Goal: Information Seeking & Learning: Learn about a topic

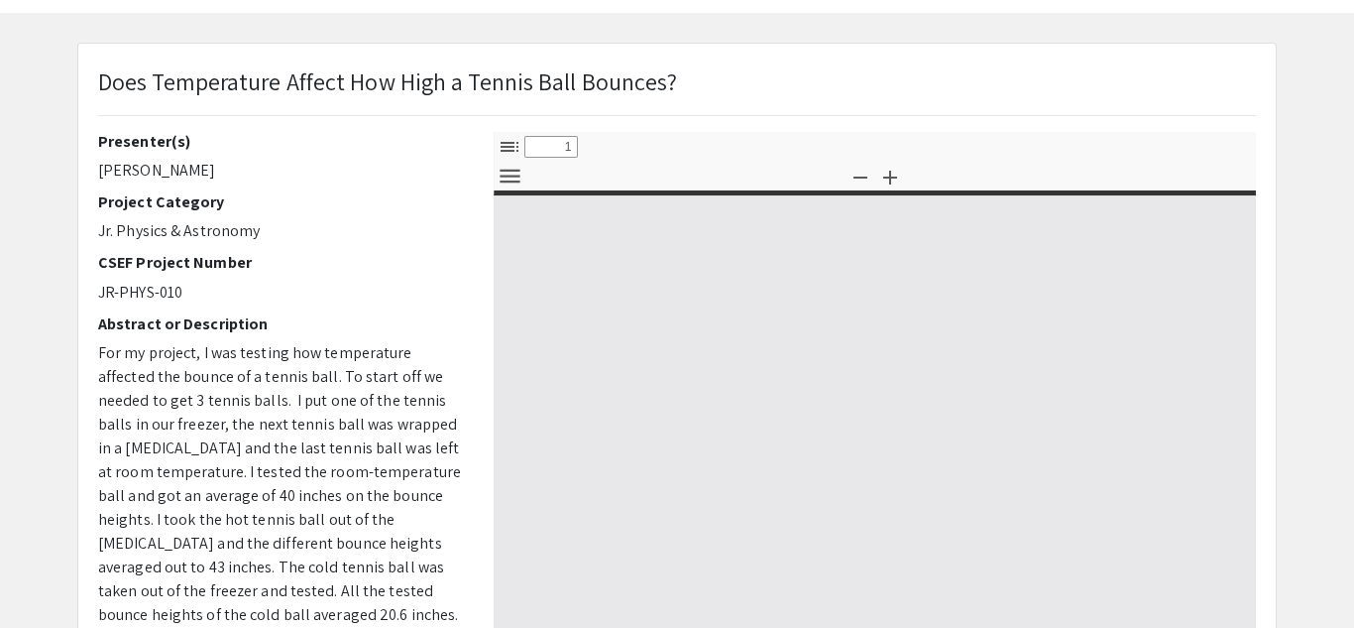
scroll to position [79, 0]
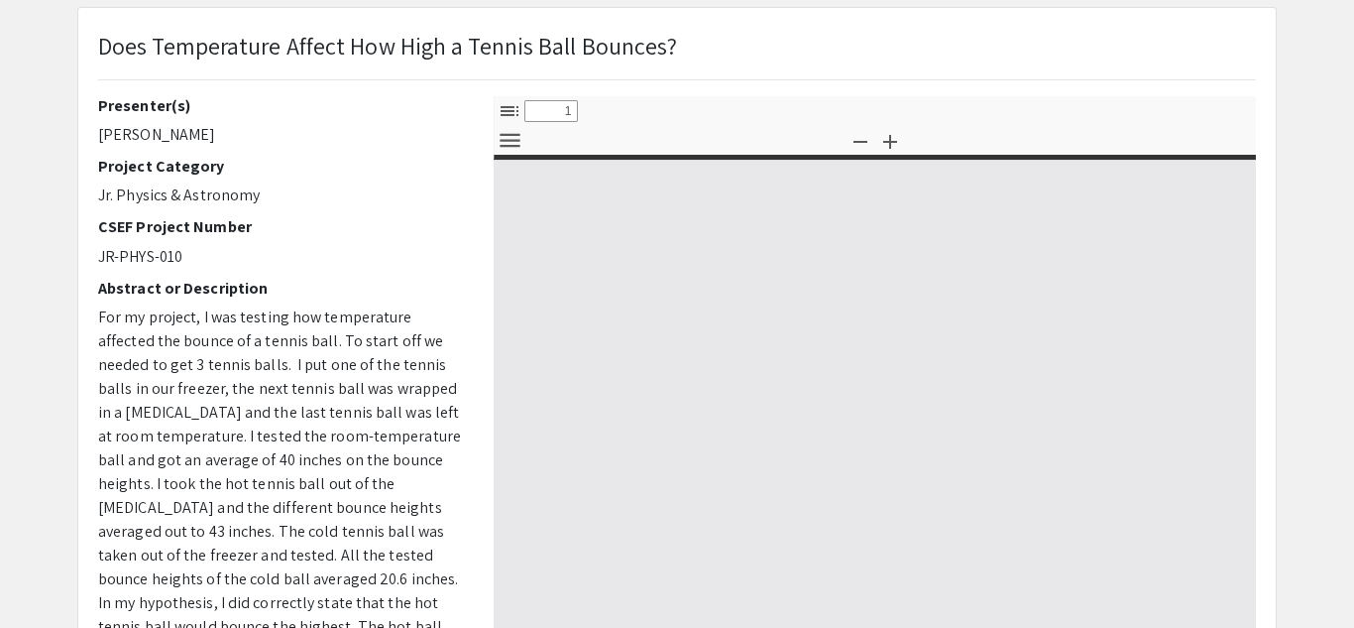
select select "custom"
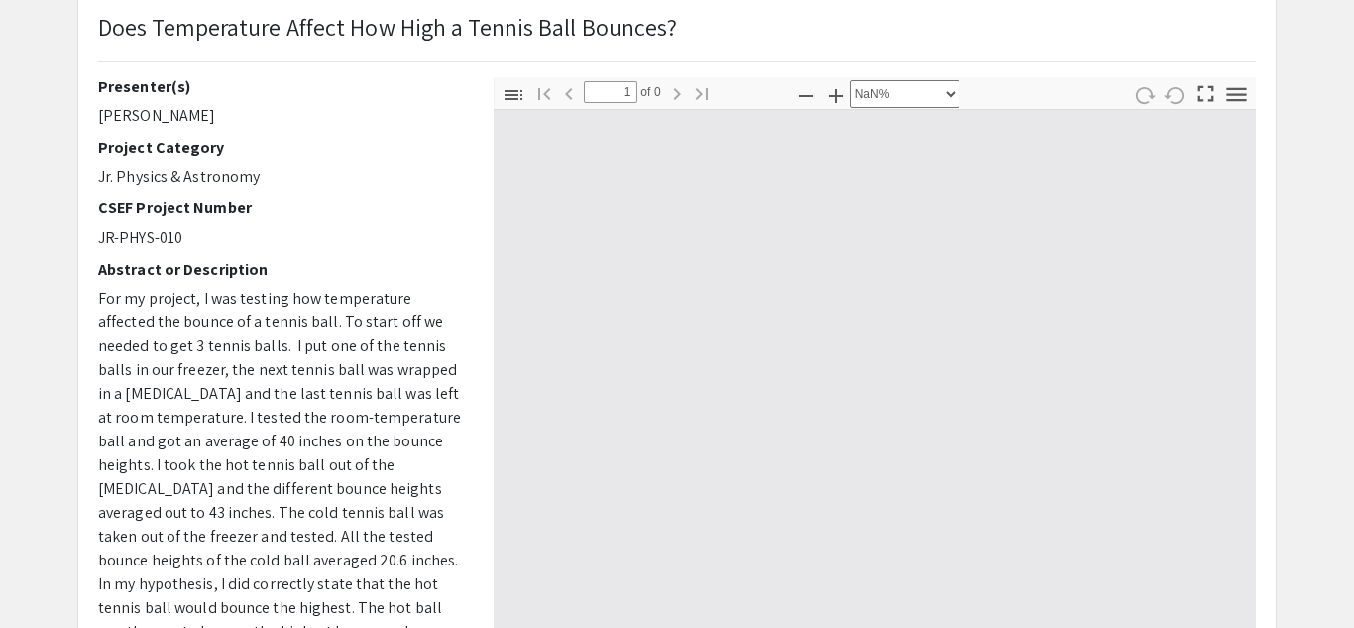
type input "0"
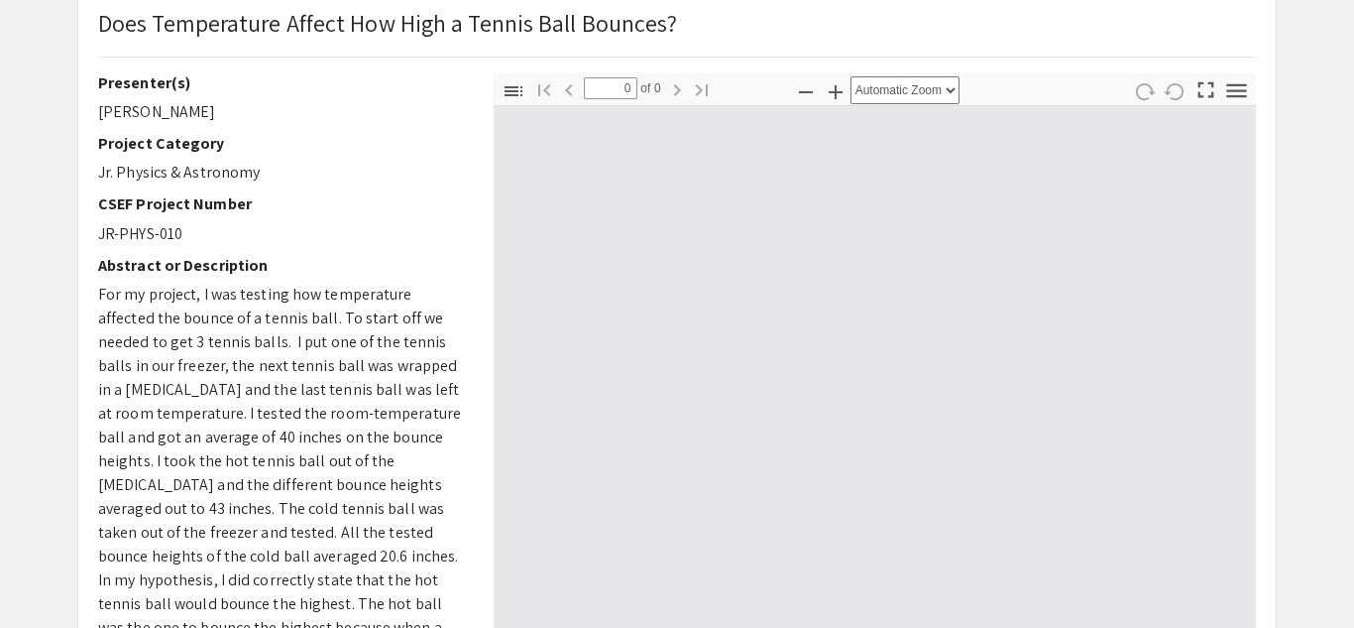
select select "custom"
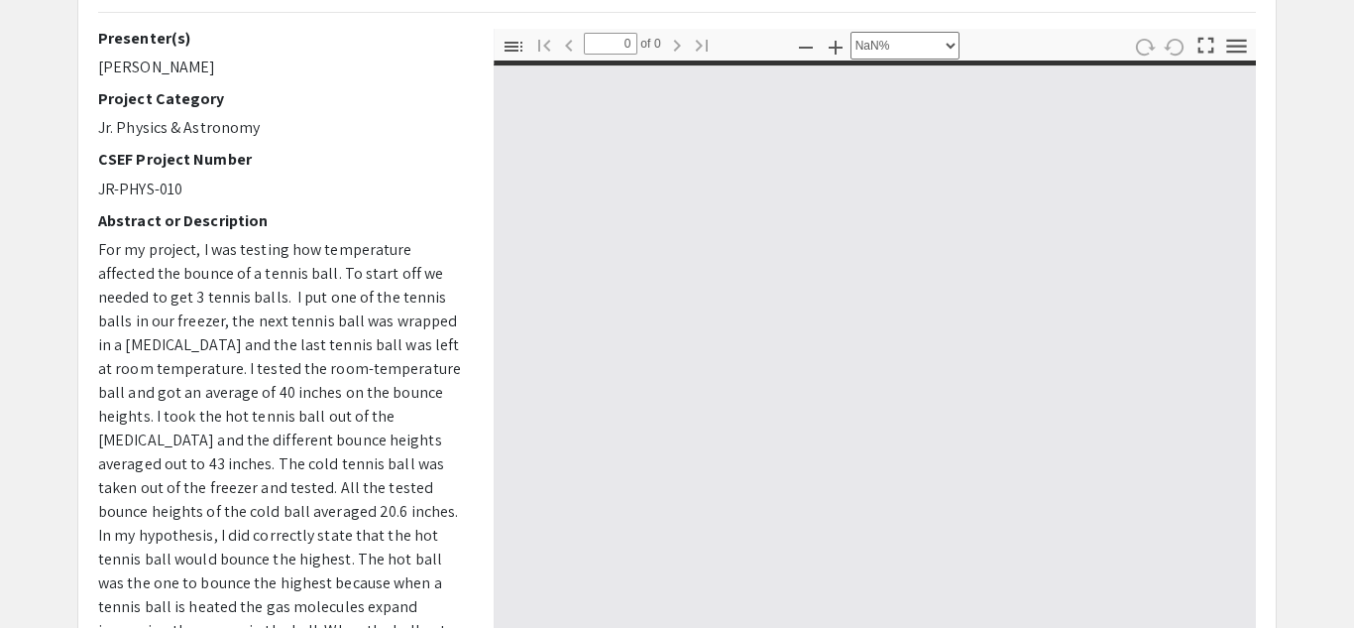
type input "1"
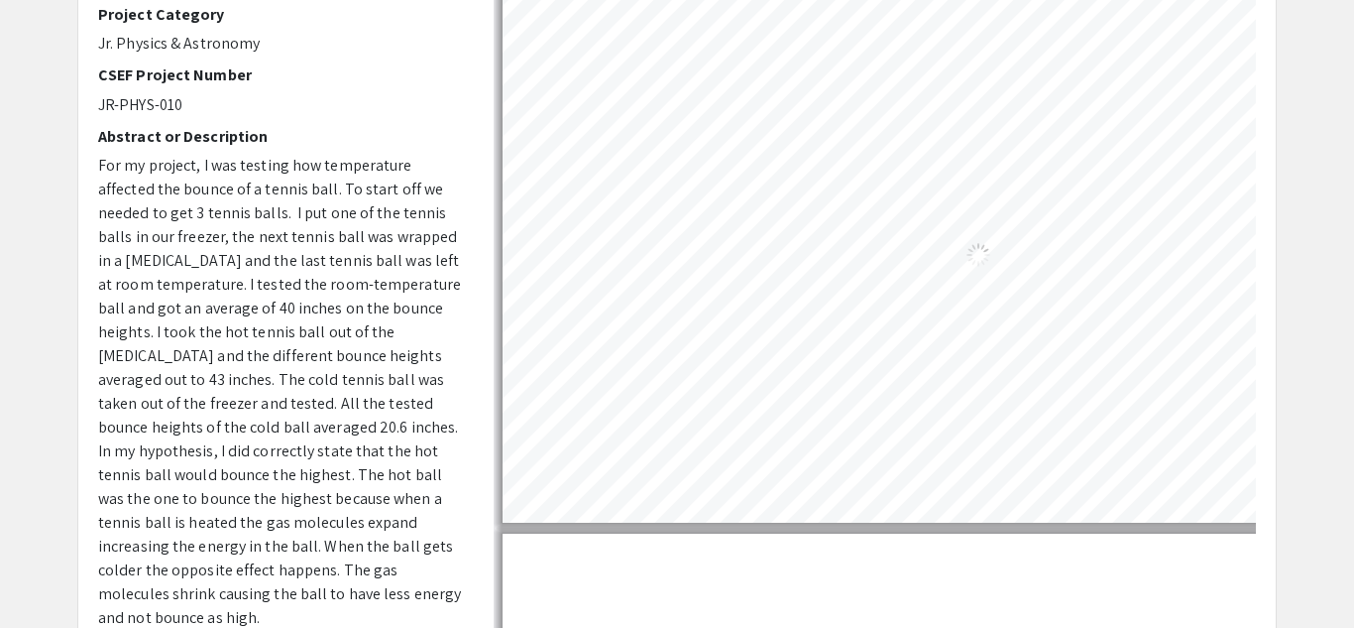
select select "auto"
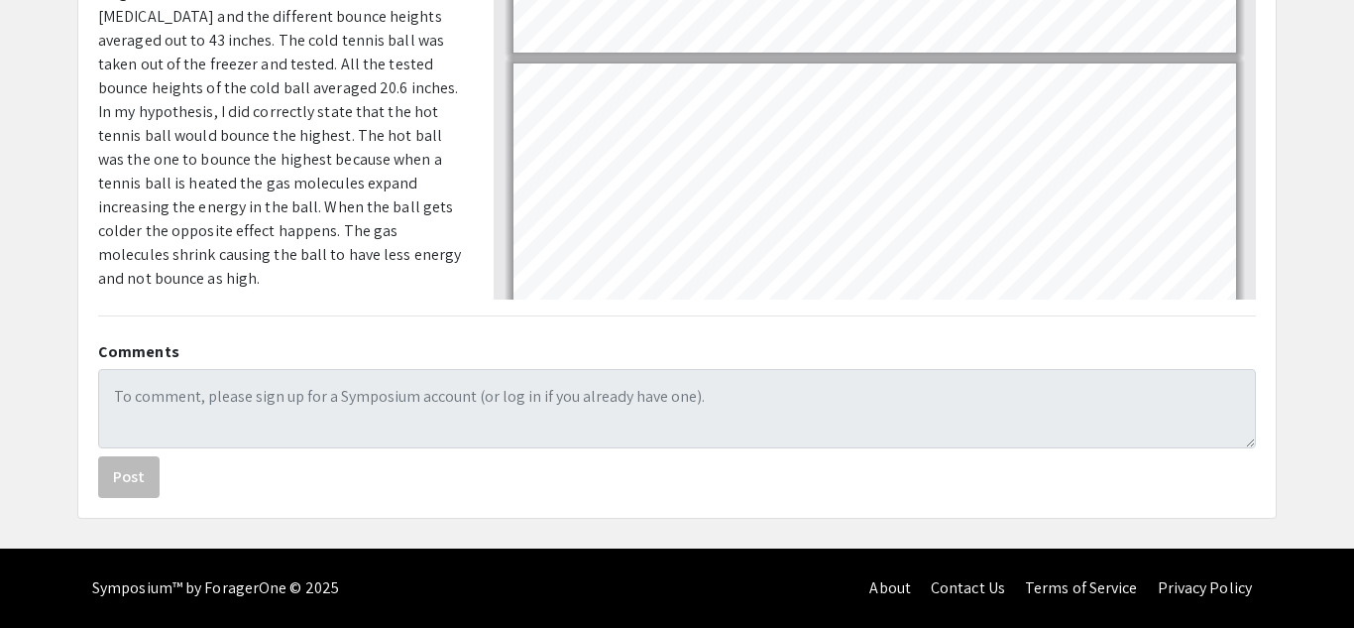
scroll to position [0, 0]
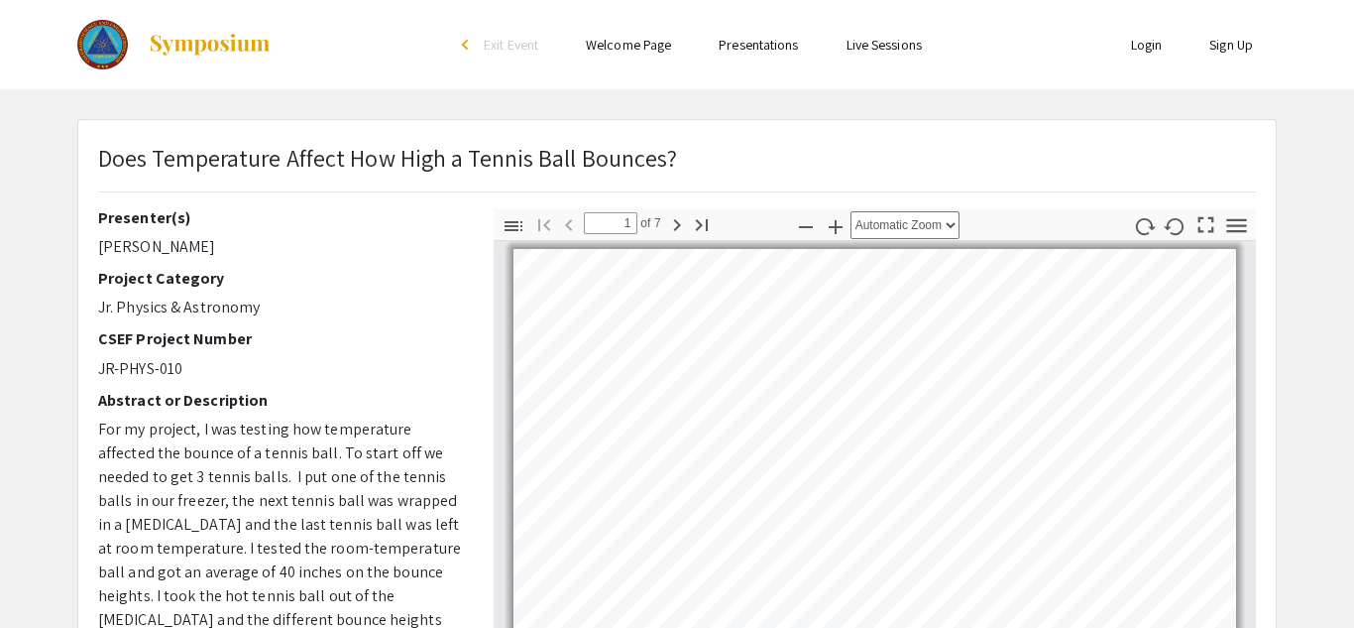
click at [635, 37] on link "Welcome Page" at bounding box center [628, 45] width 85 height 18
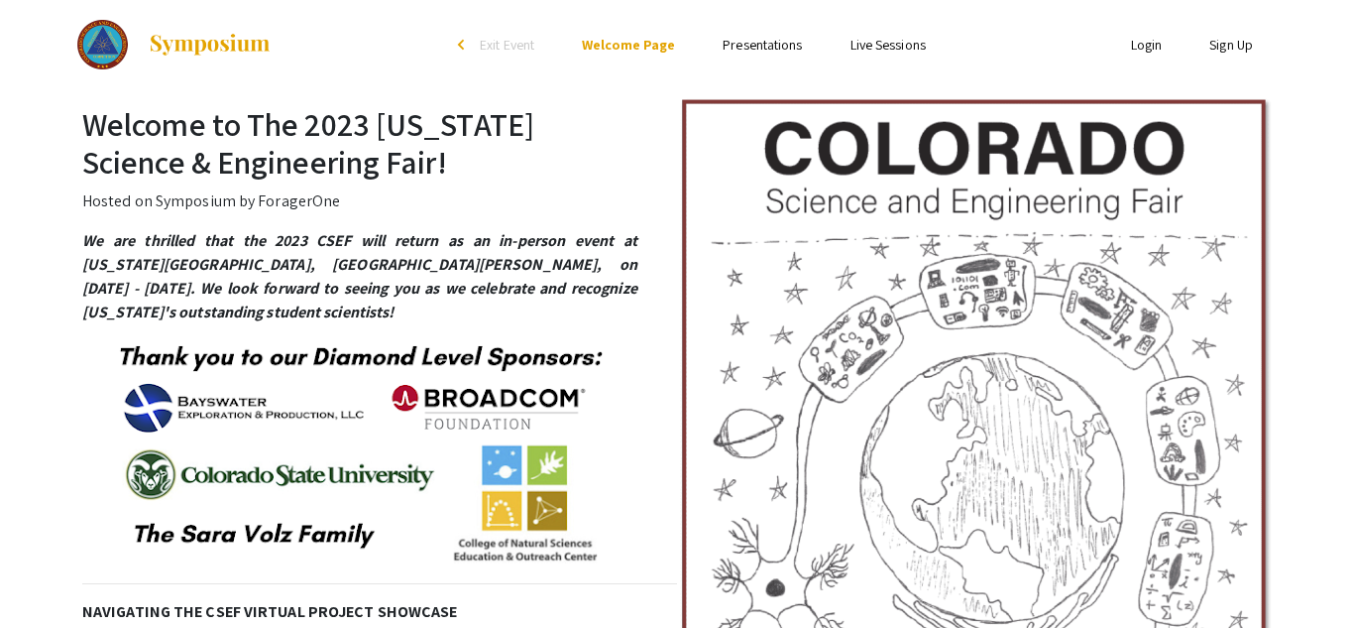
click at [787, 44] on link "Presentations" at bounding box center [762, 45] width 79 height 18
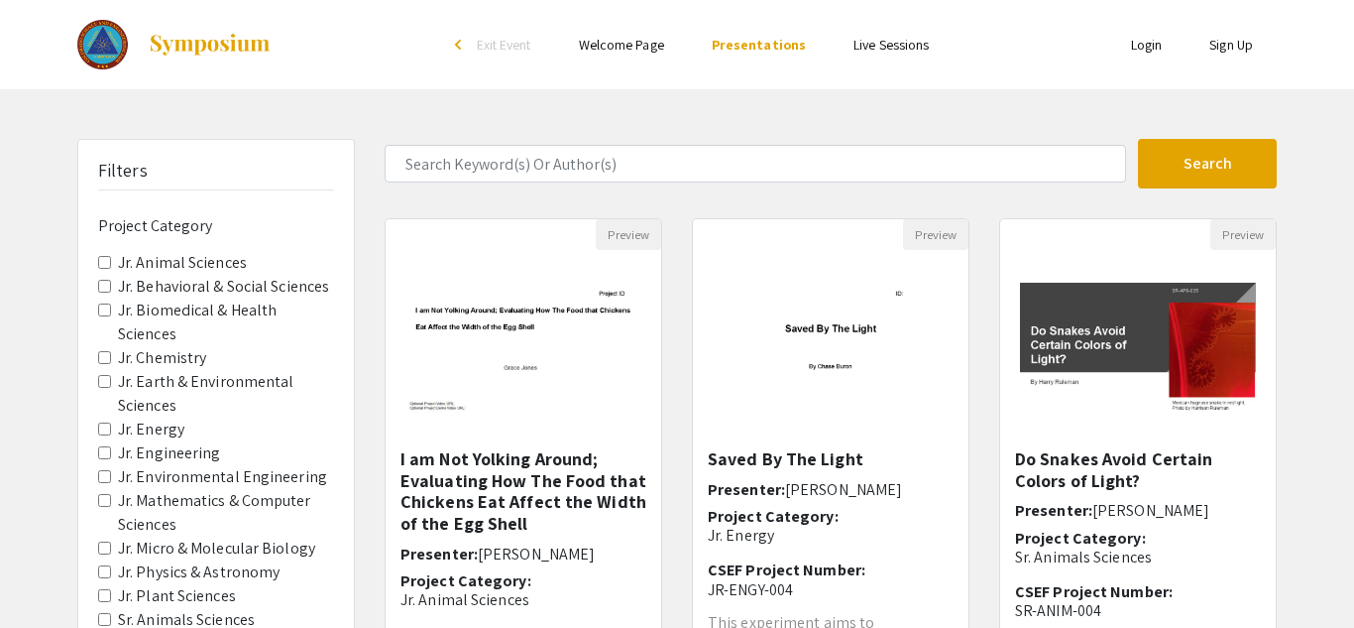
click at [866, 41] on link "Live Sessions" at bounding box center [891, 45] width 75 height 18
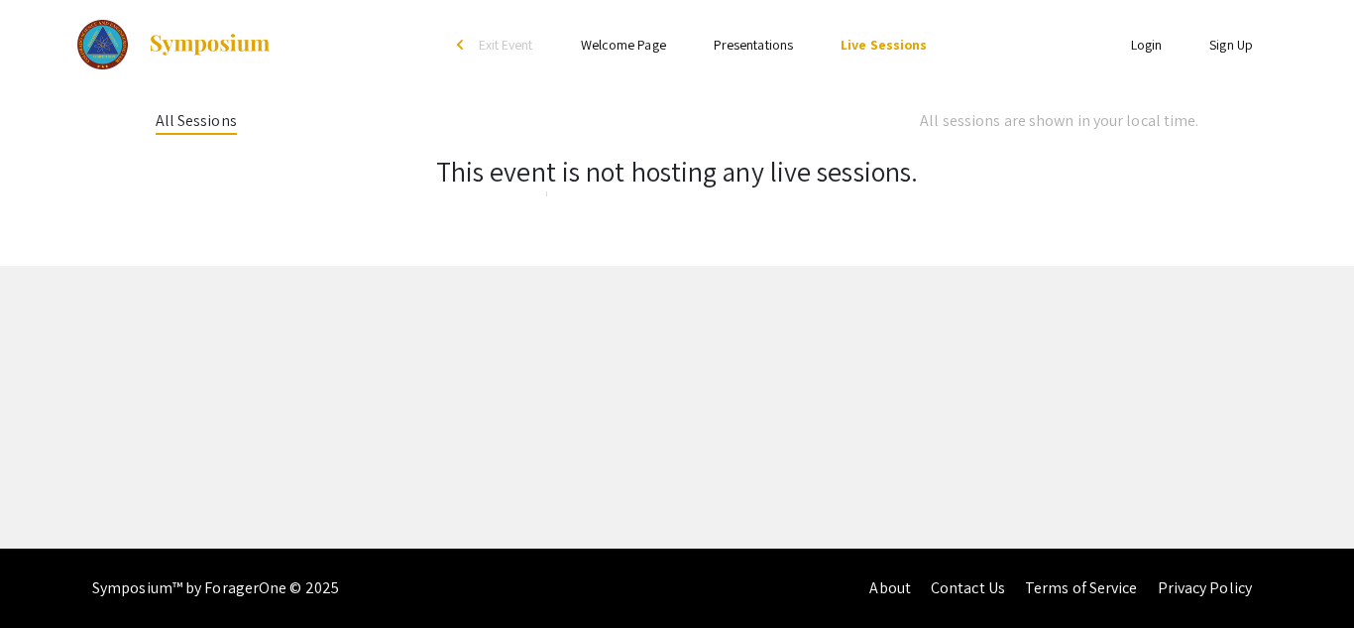
click at [526, 45] on span "Exit Event" at bounding box center [506, 45] width 55 height 18
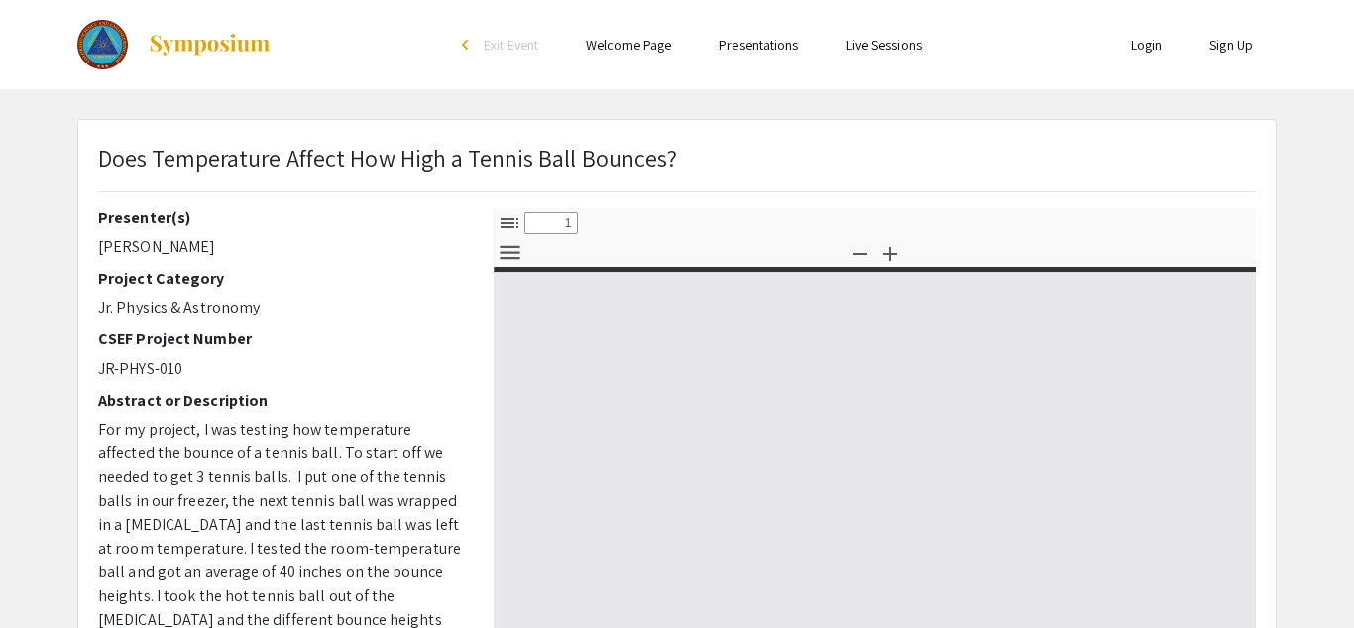
select select "custom"
type input "0"
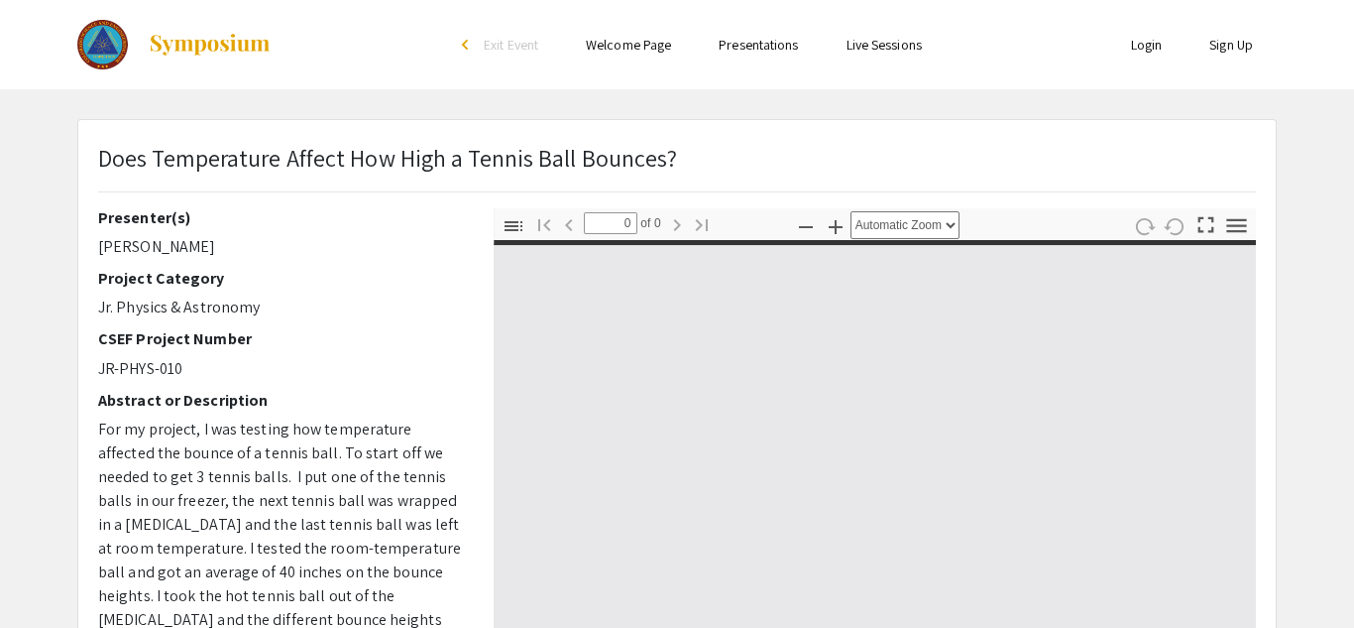
select select "custom"
type input "1"
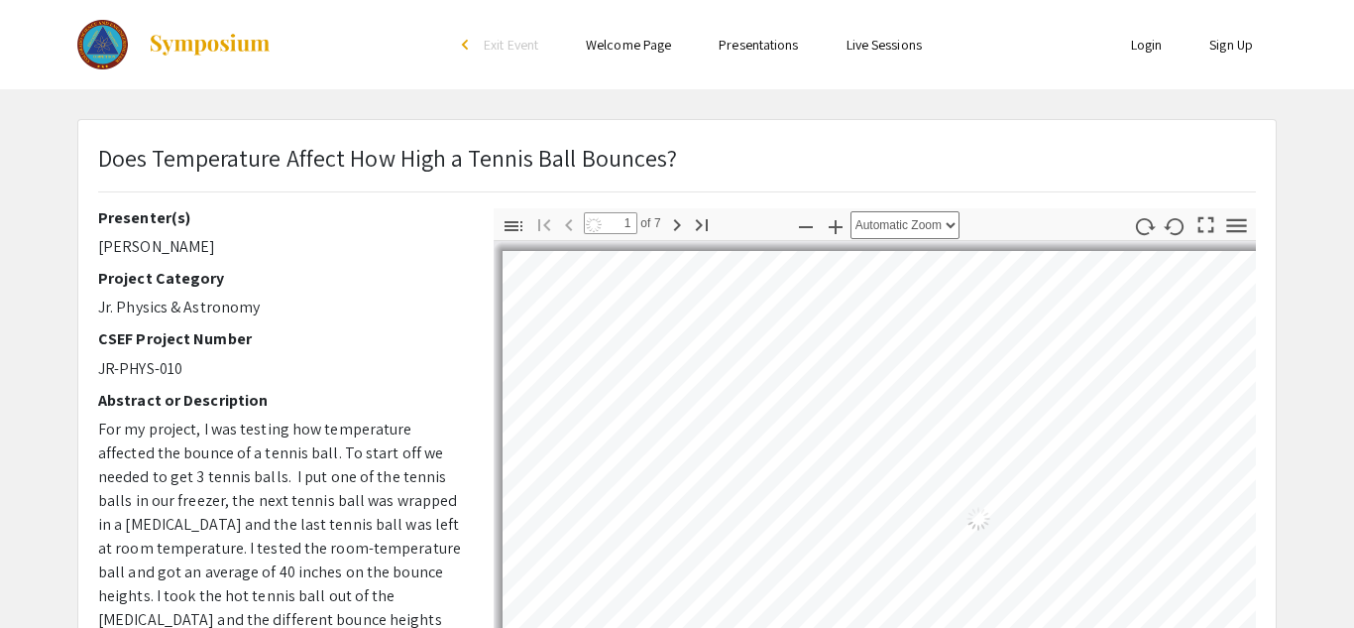
select select "auto"
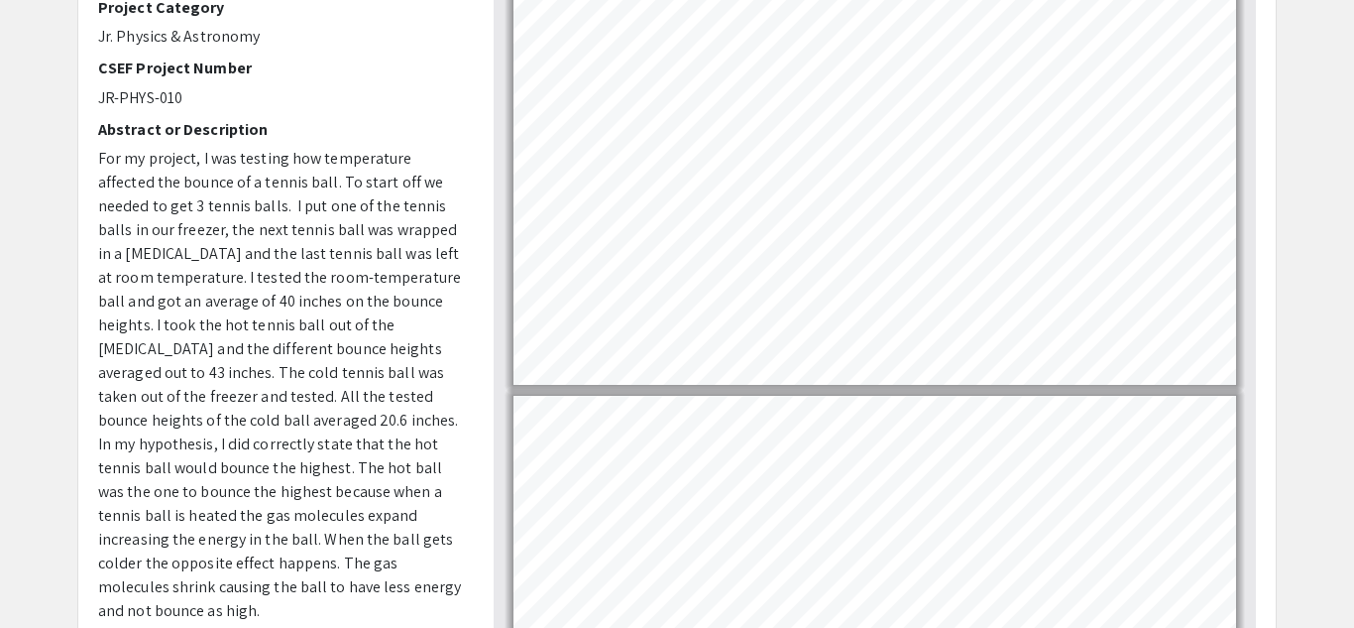
scroll to position [282, 0]
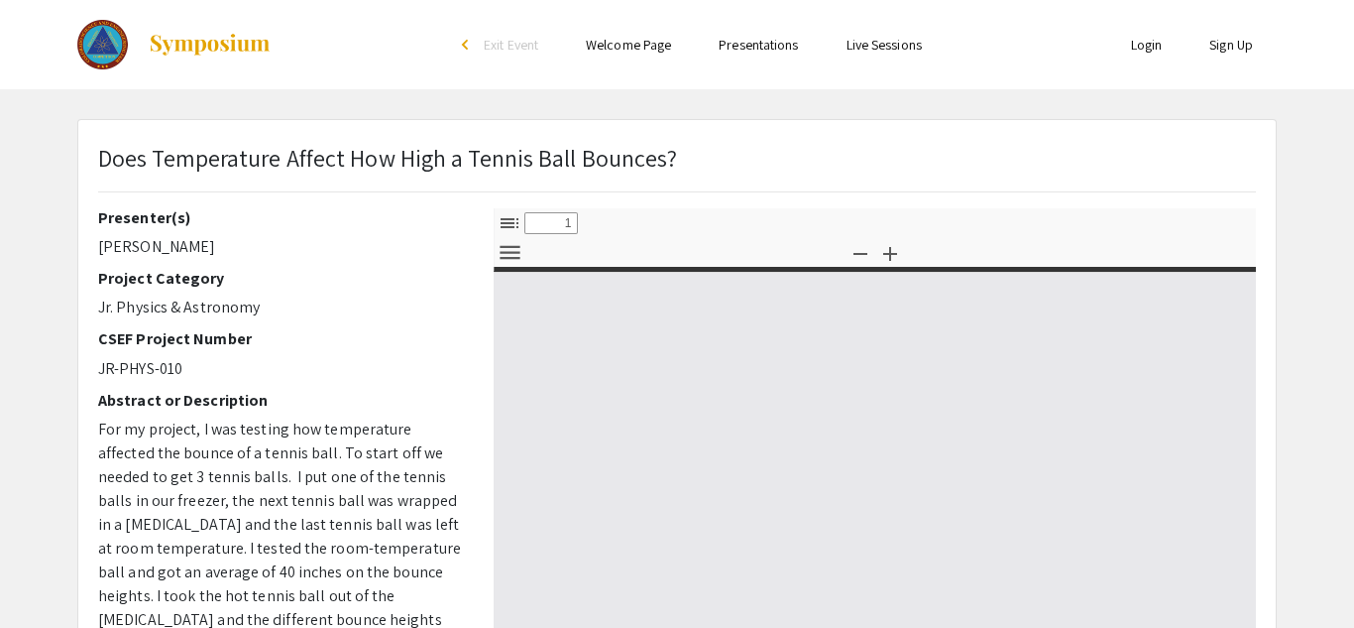
select select "custom"
type input "0"
select select "custom"
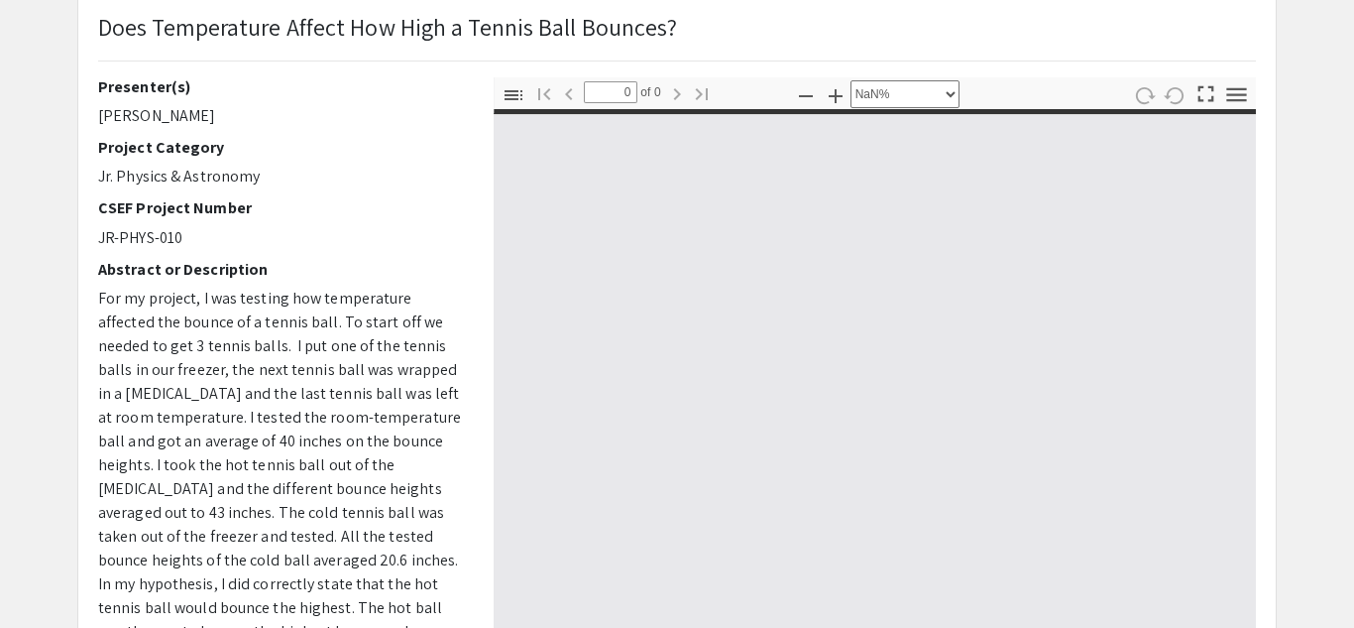
type input "1"
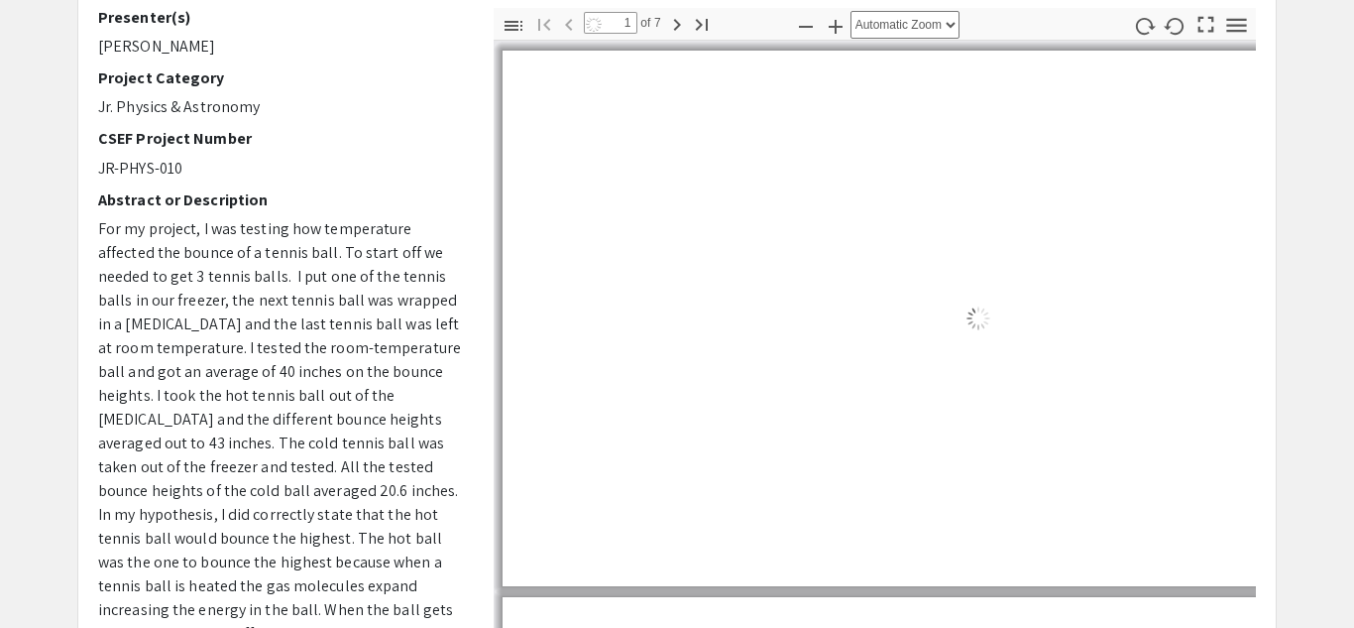
select select "auto"
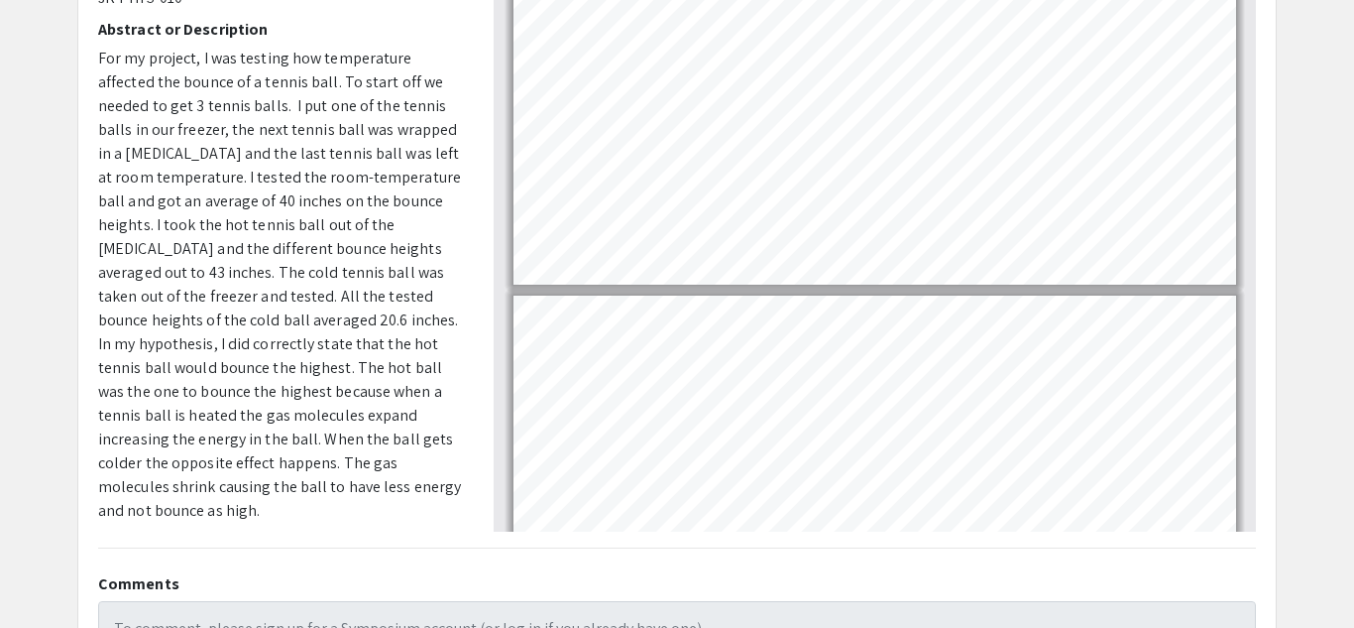
scroll to position [372, 0]
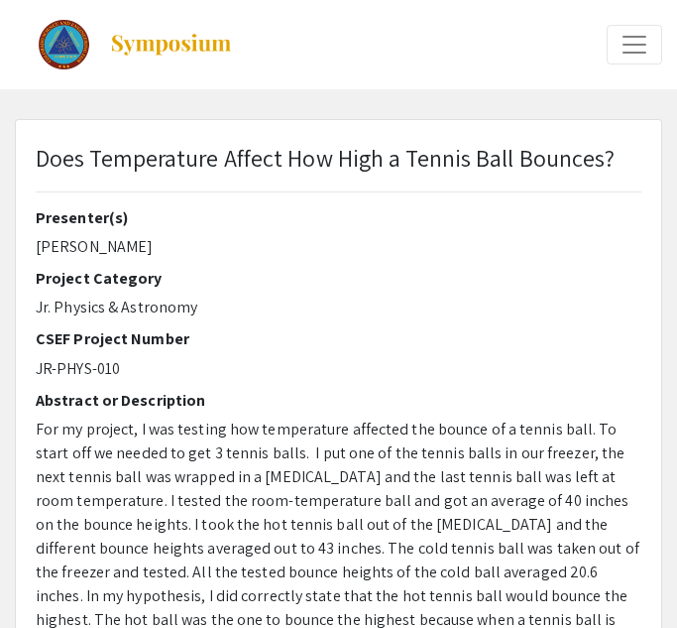
select select "custom"
type input "0"
select select "custom"
type input "1"
select select "auto"
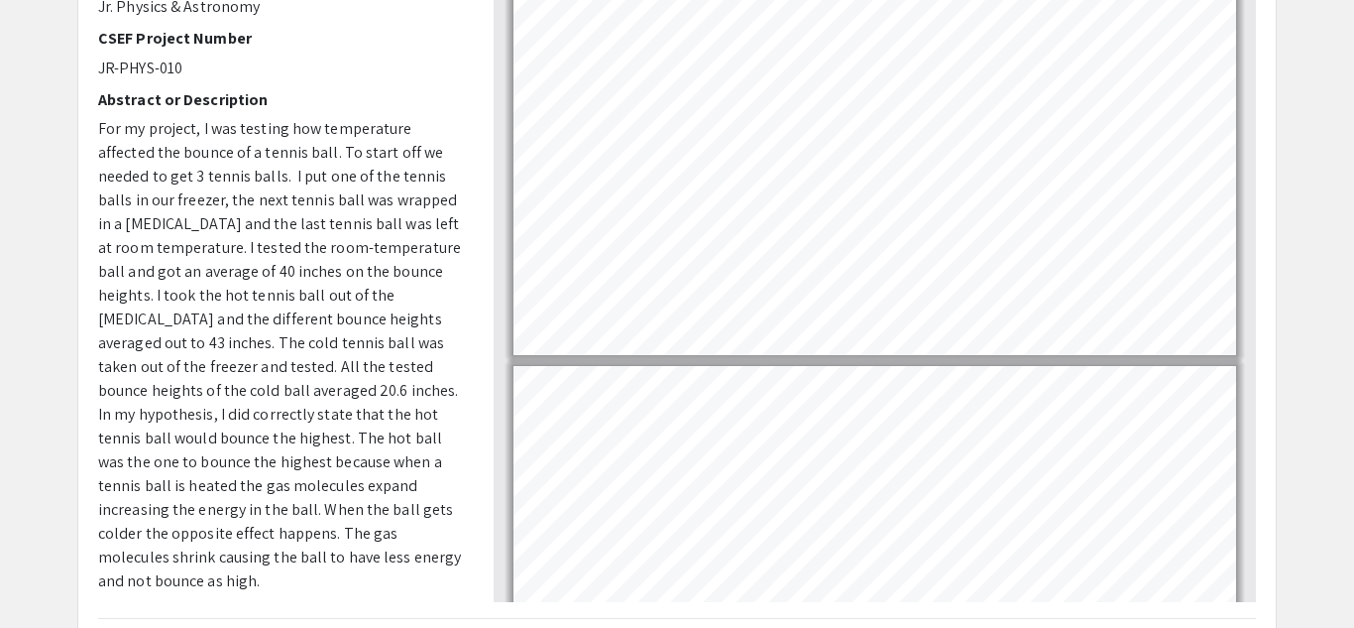
scroll to position [306, 0]
